Goal: Task Accomplishment & Management: Use online tool/utility

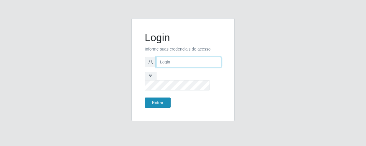
type input "[EMAIL_ADDRESS][DOMAIN_NAME]"
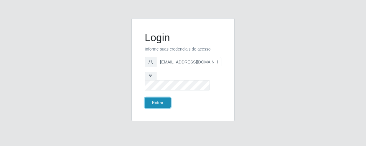
click at [155, 98] on button "Entrar" at bounding box center [158, 103] width 26 height 10
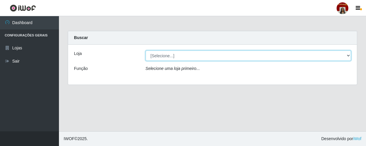
click at [348, 54] on select "[Selecione...] Mar Vermelho - Loja 04" at bounding box center [248, 56] width 206 height 10
select select "251"
click at [145, 51] on select "[Selecione...] Mar Vermelho - Loja 04" at bounding box center [248, 56] width 206 height 10
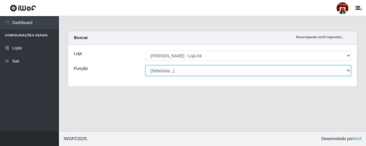
click at [347, 71] on select "[Selecione...] ASG ASG + ASG ++ Auxiliar de Depósito Auxiliar de Depósito + Aux…" at bounding box center [248, 71] width 206 height 10
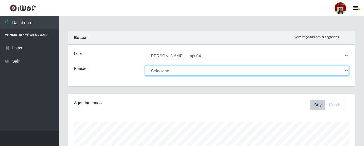
scroll to position [122, 287]
click at [346, 70] on select "[Selecione...] ASG ASG + ASG ++ Auxiliar de Depósito Auxiliar de Depósito + Aux…" at bounding box center [247, 71] width 204 height 10
click at [145, 66] on select "[Selecione...] ASG ASG + ASG ++ Auxiliar de Depósito Auxiliar de Depósito + Aux…" at bounding box center [247, 71] width 204 height 10
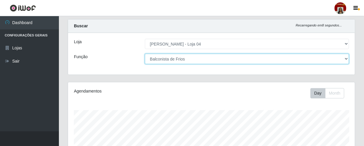
scroll to position [0, 0]
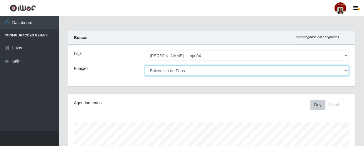
click at [348, 70] on select "[Selecione...] ASG ASG + ASG ++ Auxiliar de Depósito Auxiliar de Depósito + Aux…" at bounding box center [247, 71] width 204 height 10
click at [145, 66] on select "[Selecione...] ASG ASG + ASG ++ Auxiliar de Depósito Auxiliar de Depósito + Aux…" at bounding box center [247, 71] width 204 height 10
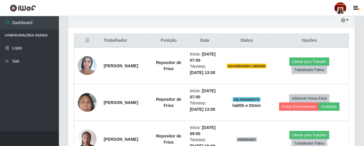
scroll to position [214, 0]
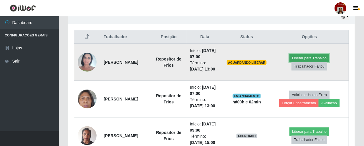
click at [312, 60] on button "Liberar para Trabalho" at bounding box center [309, 58] width 40 height 8
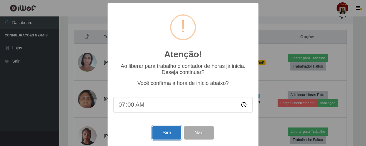
click at [163, 139] on button "Sim" at bounding box center [166, 133] width 29 height 14
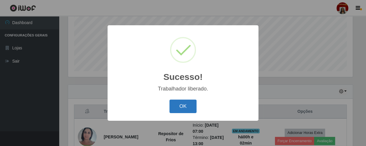
click at [184, 105] on button "OK" at bounding box center [182, 107] width 27 height 14
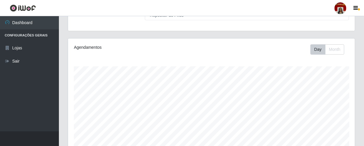
scroll to position [32, 0]
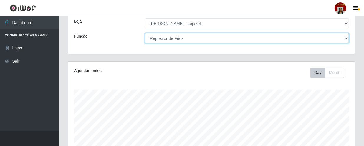
click at [343, 37] on select "[Selecione...] ASG ASG + ASG ++ Auxiliar de Depósito Auxiliar de Depósito + Aux…" at bounding box center [247, 38] width 204 height 10
select select "22"
click at [145, 33] on select "[Selecione...] ASG ASG + ASG ++ Auxiliar de Depósito Auxiliar de Depósito + Aux…" at bounding box center [247, 38] width 204 height 10
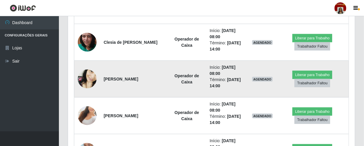
scroll to position [353, 0]
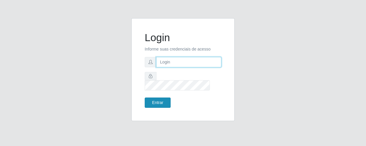
type input "[EMAIL_ADDRESS][DOMAIN_NAME]"
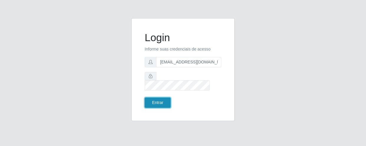
click at [160, 98] on button "Entrar" at bounding box center [158, 103] width 26 height 10
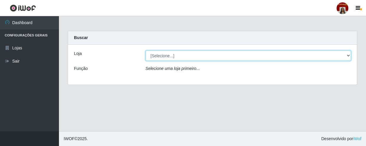
click at [348, 55] on select "[Selecione...] Mar Vermelho - Loja 04" at bounding box center [248, 56] width 206 height 10
select select "251"
click at [145, 51] on select "[Selecione...] Mar Vermelho - Loja 04" at bounding box center [248, 56] width 206 height 10
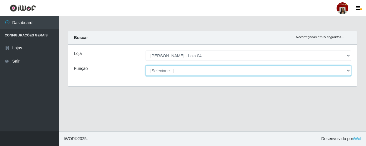
click at [349, 72] on select "[Selecione...] ASG ASG + ASG ++ Auxiliar de Depósito Auxiliar de Depósito + Aux…" at bounding box center [248, 71] width 206 height 10
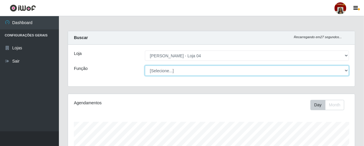
scroll to position [122, 287]
click at [145, 66] on select "[Selecione...] ASG ASG + ASG ++ Auxiliar de Depósito Auxiliar de Depósito + Aux…" at bounding box center [247, 71] width 204 height 10
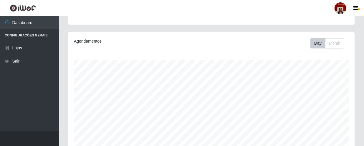
scroll to position [0, 0]
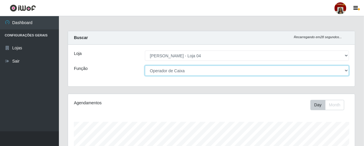
click at [347, 70] on select "[Selecione...] ASG ASG + ASG ++ Auxiliar de Depósito Auxiliar de Depósito + Aux…" at bounding box center [247, 71] width 204 height 10
click at [343, 70] on select "[Selecione...] ASG ASG + ASG ++ Auxiliar de Depósito Auxiliar de Depósito + Aux…" at bounding box center [247, 71] width 204 height 10
click at [145, 66] on select "[Selecione...] ASG ASG + ASG ++ Auxiliar de Depósito Auxiliar de Depósito + Aux…" at bounding box center [247, 71] width 204 height 10
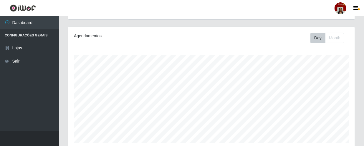
scroll to position [32, 0]
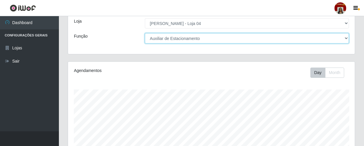
click at [348, 38] on select "[Selecione...] ASG ASG + ASG ++ Auxiliar de Depósito Auxiliar de Depósito + Aux…" at bounding box center [247, 38] width 204 height 10
click at [145, 33] on select "[Selecione...] ASG ASG + ASG ++ Auxiliar de Depósito Auxiliar de Depósito + Aux…" at bounding box center [247, 38] width 204 height 10
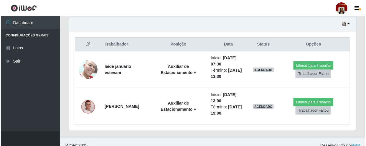
scroll to position [213, 0]
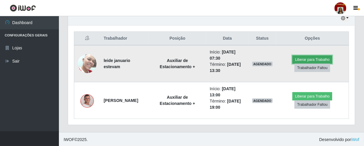
click at [319, 57] on button "Liberar para Trabalho" at bounding box center [312, 60] width 40 height 8
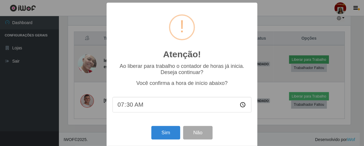
scroll to position [122, 284]
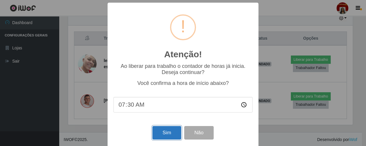
click at [165, 130] on button "Sim" at bounding box center [166, 133] width 29 height 14
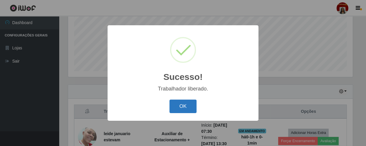
click at [176, 105] on button "OK" at bounding box center [182, 107] width 27 height 14
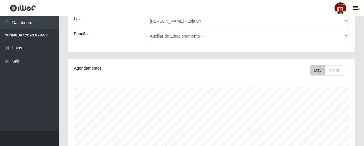
scroll to position [25, 0]
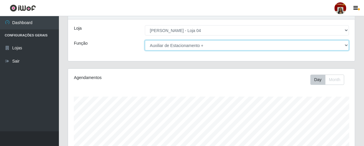
click at [348, 45] on select "[Selecione...] ASG ASG + ASG ++ Auxiliar de Depósito Auxiliar de Depósito + Aux…" at bounding box center [247, 45] width 204 height 10
select select "22"
click at [145, 40] on select "[Selecione...] ASG ASG + ASG ++ Auxiliar de Depósito Auxiliar de Depósito + Aux…" at bounding box center [247, 45] width 204 height 10
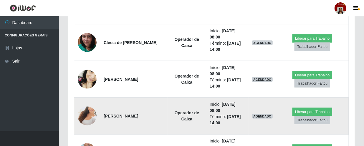
scroll to position [353, 0]
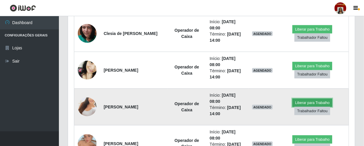
click at [316, 102] on button "Liberar para Trabalho" at bounding box center [312, 103] width 40 height 8
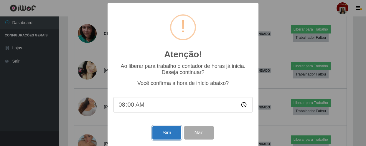
click at [160, 133] on button "Sim" at bounding box center [166, 133] width 29 height 14
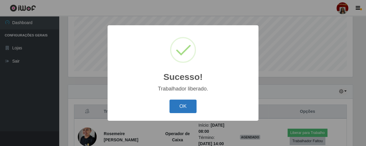
click at [183, 103] on button "OK" at bounding box center [182, 107] width 27 height 14
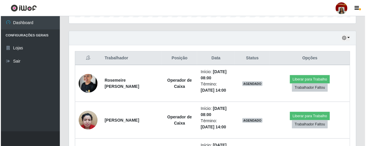
scroll to position [220, 0]
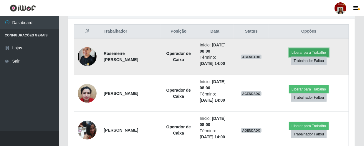
click at [318, 50] on button "Liberar para Trabalho" at bounding box center [309, 53] width 40 height 8
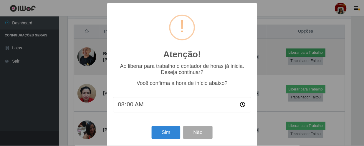
scroll to position [122, 284]
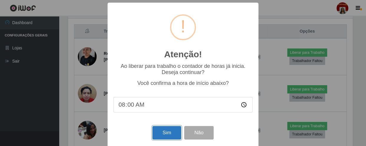
click at [163, 135] on button "Sim" at bounding box center [166, 133] width 29 height 14
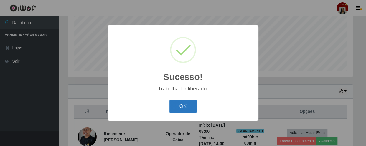
click at [177, 106] on button "OK" at bounding box center [182, 107] width 27 height 14
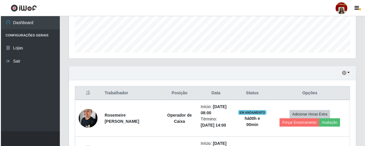
scroll to position [220, 0]
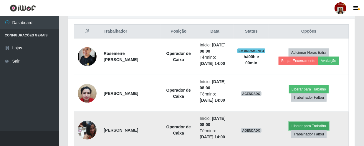
click at [303, 125] on button "Liberar para Trabalho" at bounding box center [309, 126] width 40 height 8
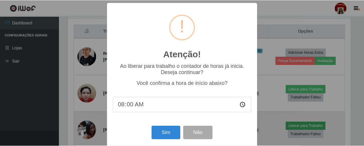
scroll to position [122, 284]
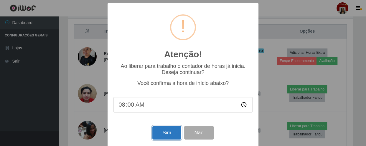
click at [165, 138] on button "Sim" at bounding box center [166, 133] width 29 height 14
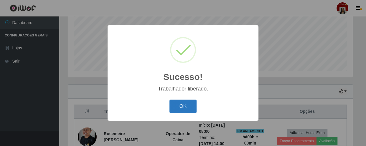
click at [183, 105] on button "OK" at bounding box center [182, 107] width 27 height 14
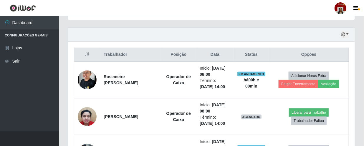
scroll to position [246, 0]
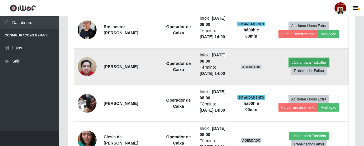
click at [317, 60] on button "Liberar para Trabalho" at bounding box center [309, 63] width 40 height 8
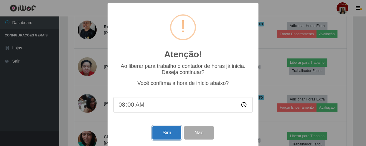
click at [155, 132] on button "Sim" at bounding box center [166, 133] width 29 height 14
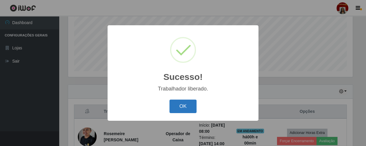
click at [186, 105] on button "OK" at bounding box center [182, 107] width 27 height 14
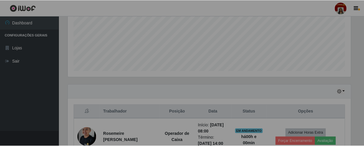
scroll to position [0, 0]
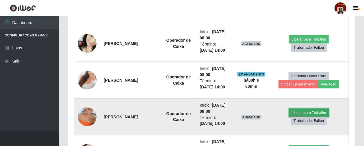
click at [310, 111] on button "Liberar para Trabalho" at bounding box center [309, 113] width 40 height 8
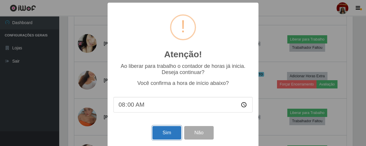
click at [161, 135] on button "Sim" at bounding box center [166, 133] width 29 height 14
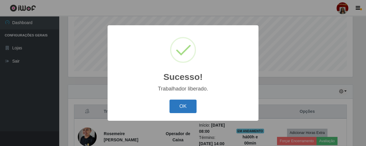
click at [181, 108] on button "OK" at bounding box center [182, 107] width 27 height 14
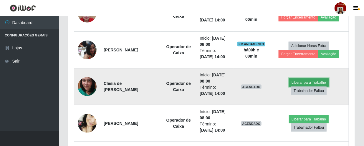
click at [309, 80] on button "Liberar para Trabalho" at bounding box center [309, 83] width 40 height 8
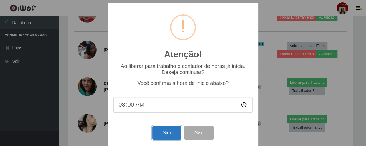
click at [174, 134] on button "Sim" at bounding box center [166, 133] width 29 height 14
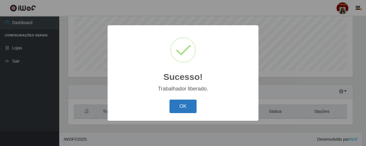
click at [178, 108] on button "OK" at bounding box center [182, 107] width 27 height 14
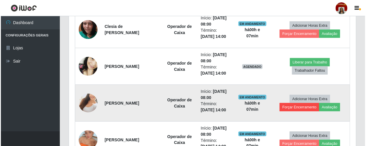
scroll to position [353, 0]
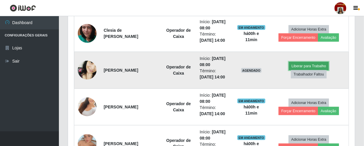
click at [306, 67] on button "Liberar para Trabalho" at bounding box center [309, 66] width 40 height 8
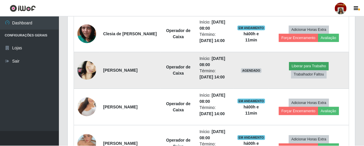
scroll to position [122, 284]
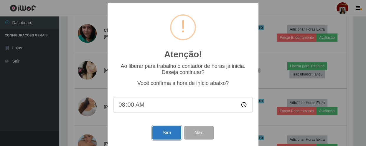
click at [173, 131] on button "Sim" at bounding box center [166, 133] width 29 height 14
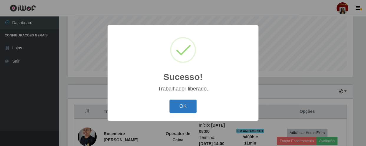
click at [183, 107] on button "OK" at bounding box center [182, 107] width 27 height 14
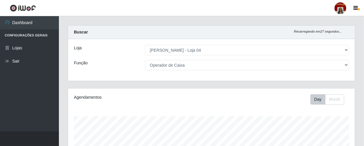
scroll to position [0, 0]
